Goal: Find specific page/section: Find specific page/section

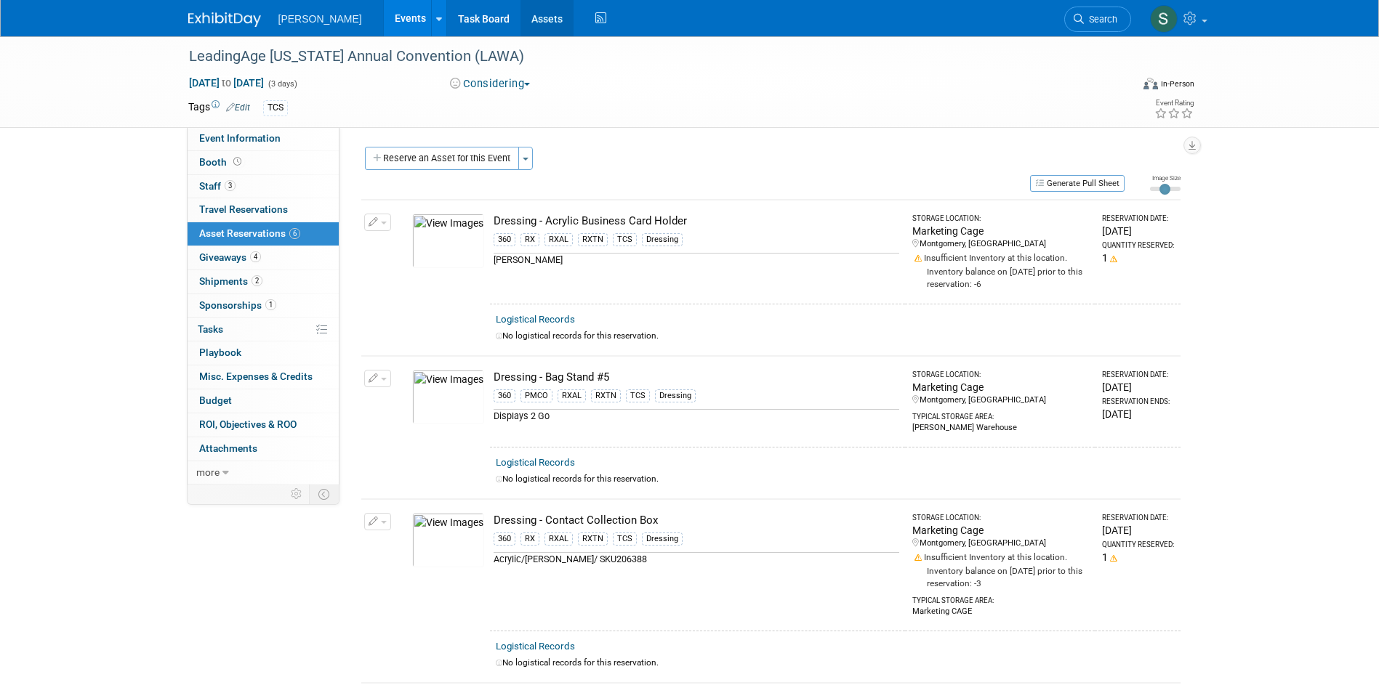
click at [520, 12] on link "Assets" at bounding box center [546, 18] width 53 height 36
